Goal: Obtain resource: Obtain resource

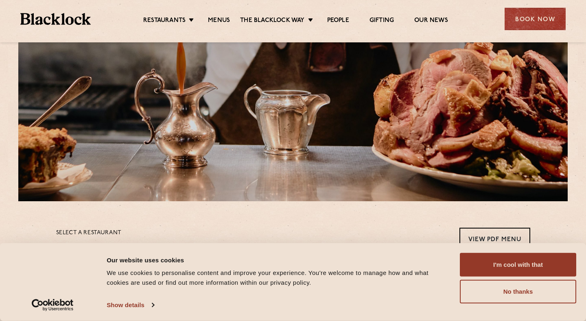
scroll to position [94, 0]
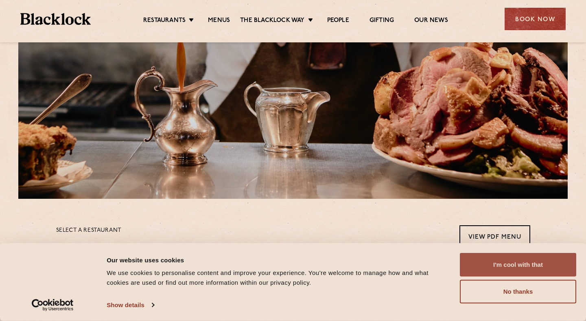
click at [506, 267] on button "I'm cool with that" at bounding box center [518, 265] width 116 height 24
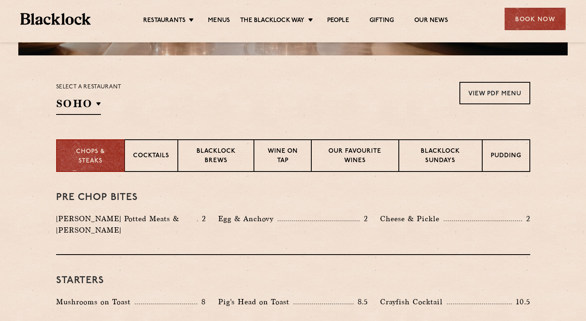
scroll to position [238, 0]
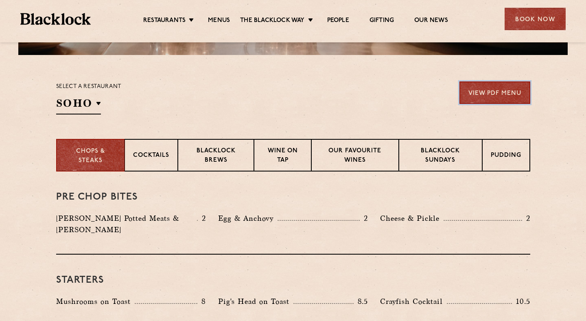
click at [509, 91] on link "View PDF Menu" at bounding box center [494, 92] width 71 height 22
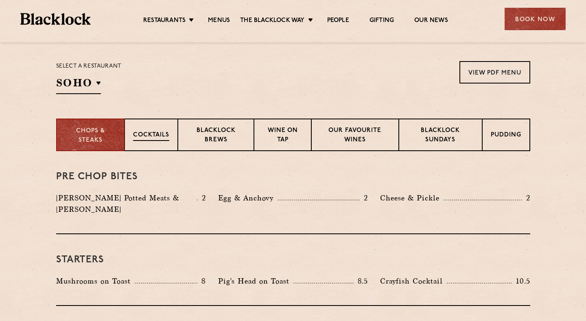
scroll to position [262, 0]
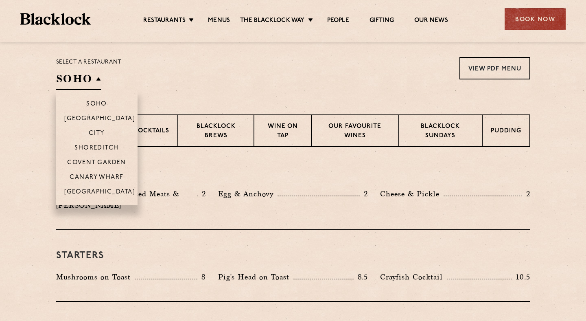
click at [85, 80] on h2 "SOHO" at bounding box center [78, 81] width 45 height 18
click at [103, 159] on p "Covent Garden" at bounding box center [96, 163] width 59 height 8
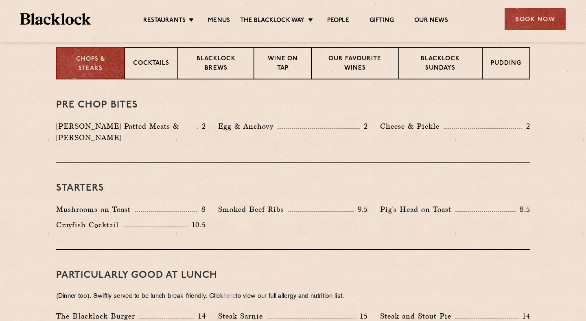
scroll to position [275, 0]
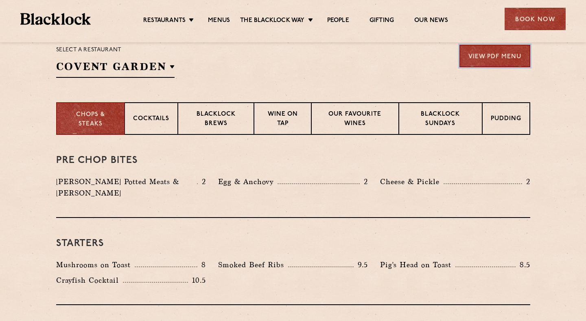
click at [498, 65] on link "View PDF Menu" at bounding box center [494, 56] width 71 height 22
